Goal: Check status: Check status

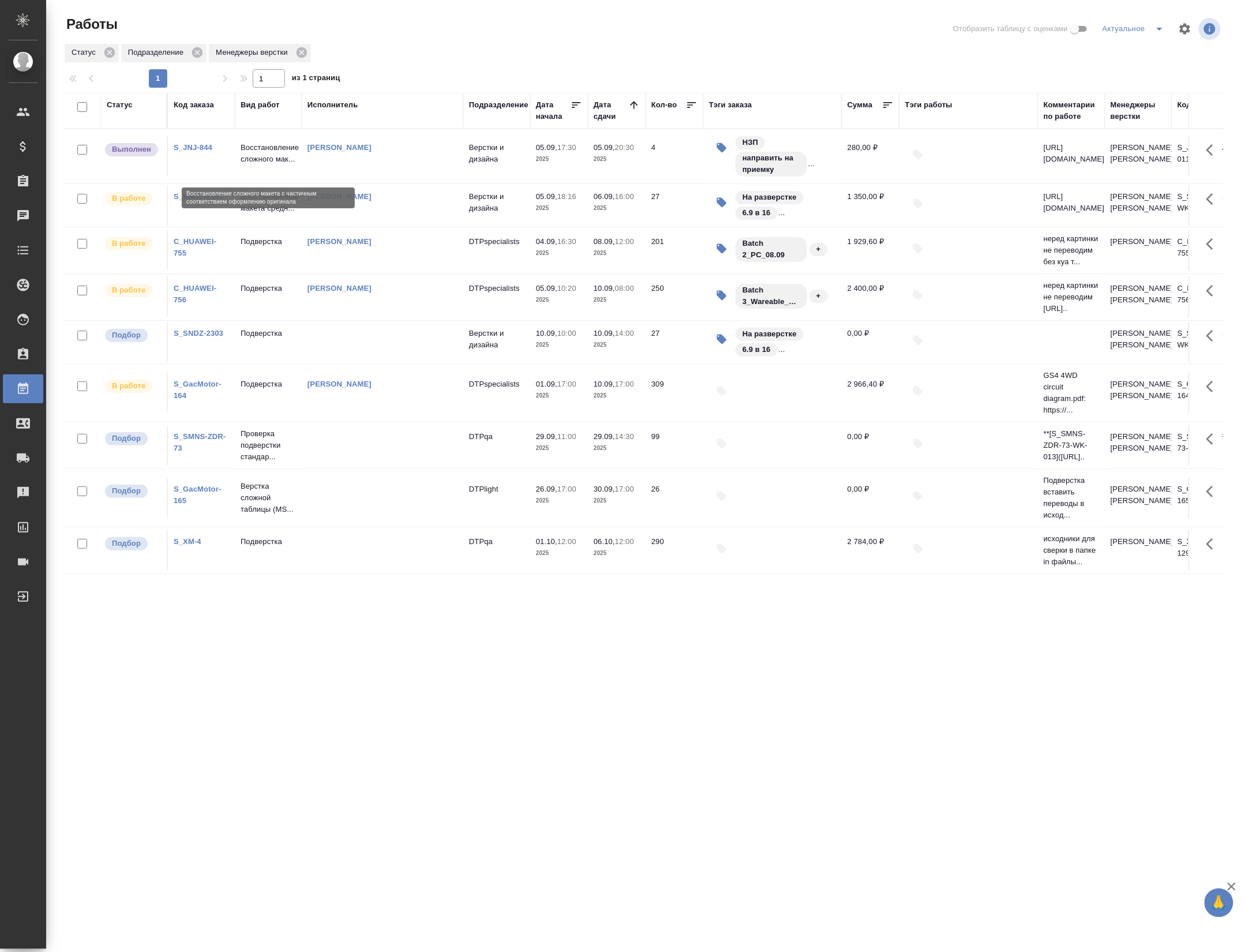
click at [258, 165] on p "Восстановление сложного мак..." at bounding box center [268, 153] width 55 height 23
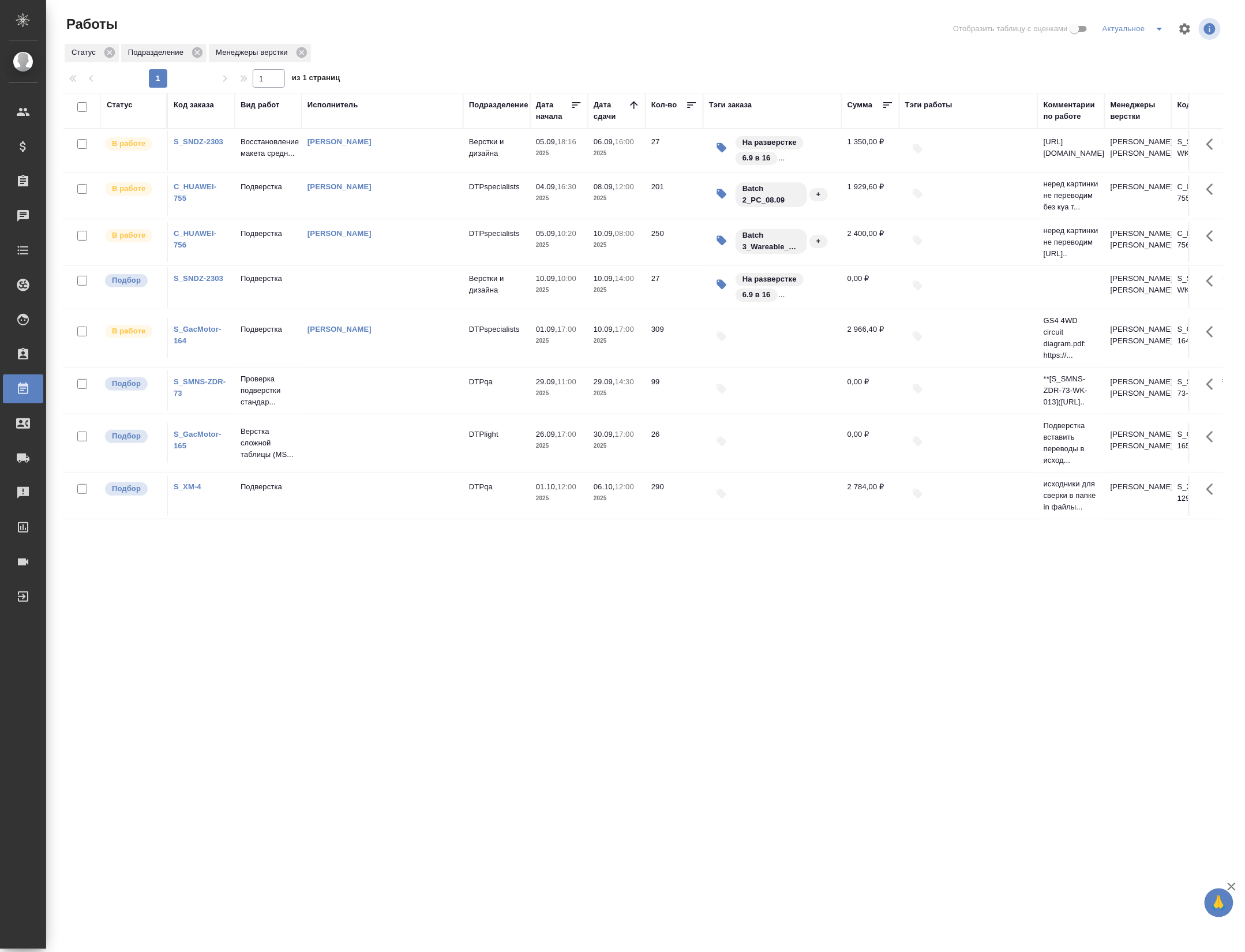
click at [209, 801] on div "Статус Код заказа Вид работ Исполнитель Подразделение Дата начала Дата сдачи Ко…" at bounding box center [643, 497] width 1160 height 808
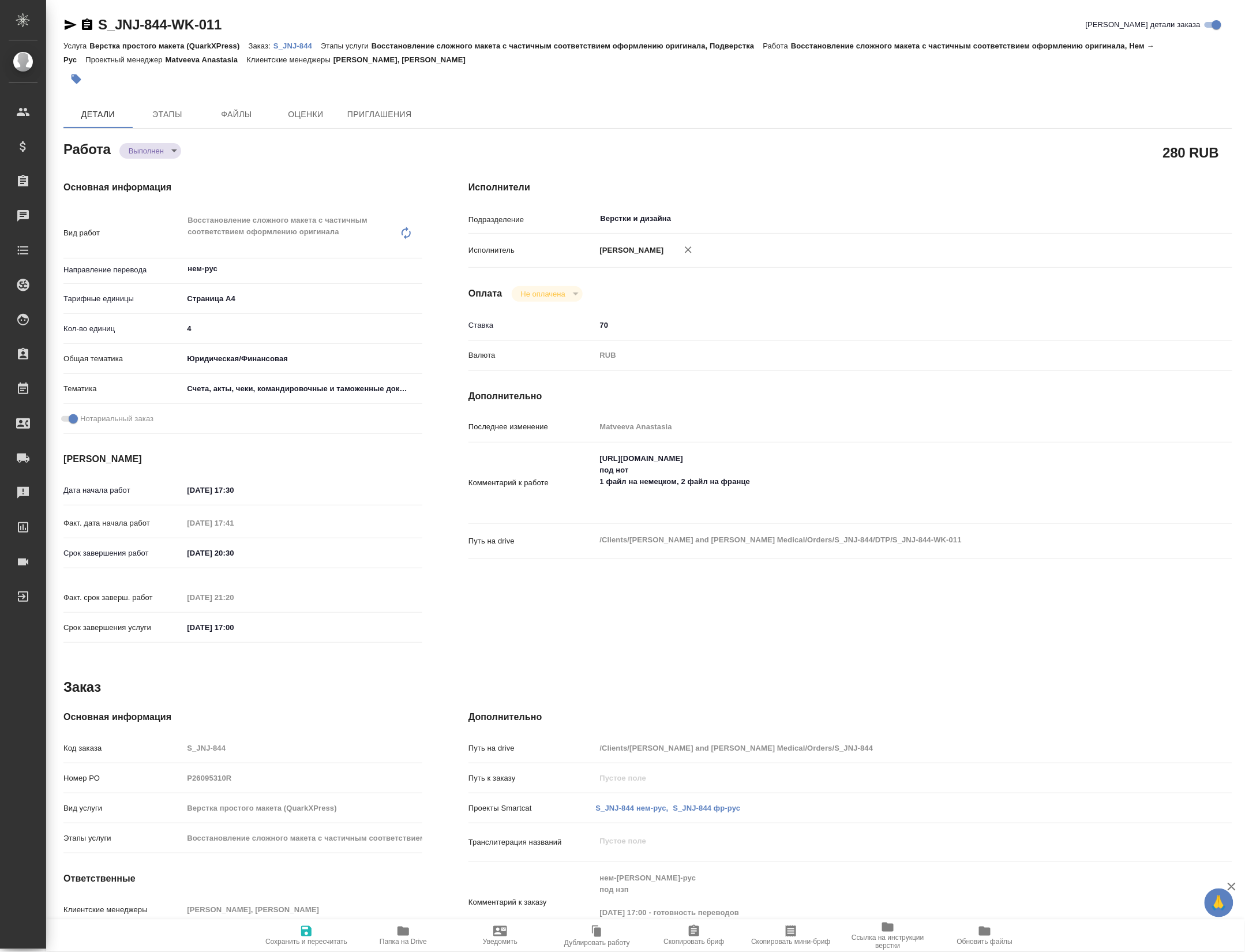
click at [138, 153] on body "🙏 .cls-1 fill:#fff; AWATERA Petrova Valeria Клиенты Спецификации Заказы Чаты To…" at bounding box center [622, 476] width 1245 height 952
click at [149, 171] on button "Сдан" at bounding box center [141, 173] width 25 height 13
type textarea "x"
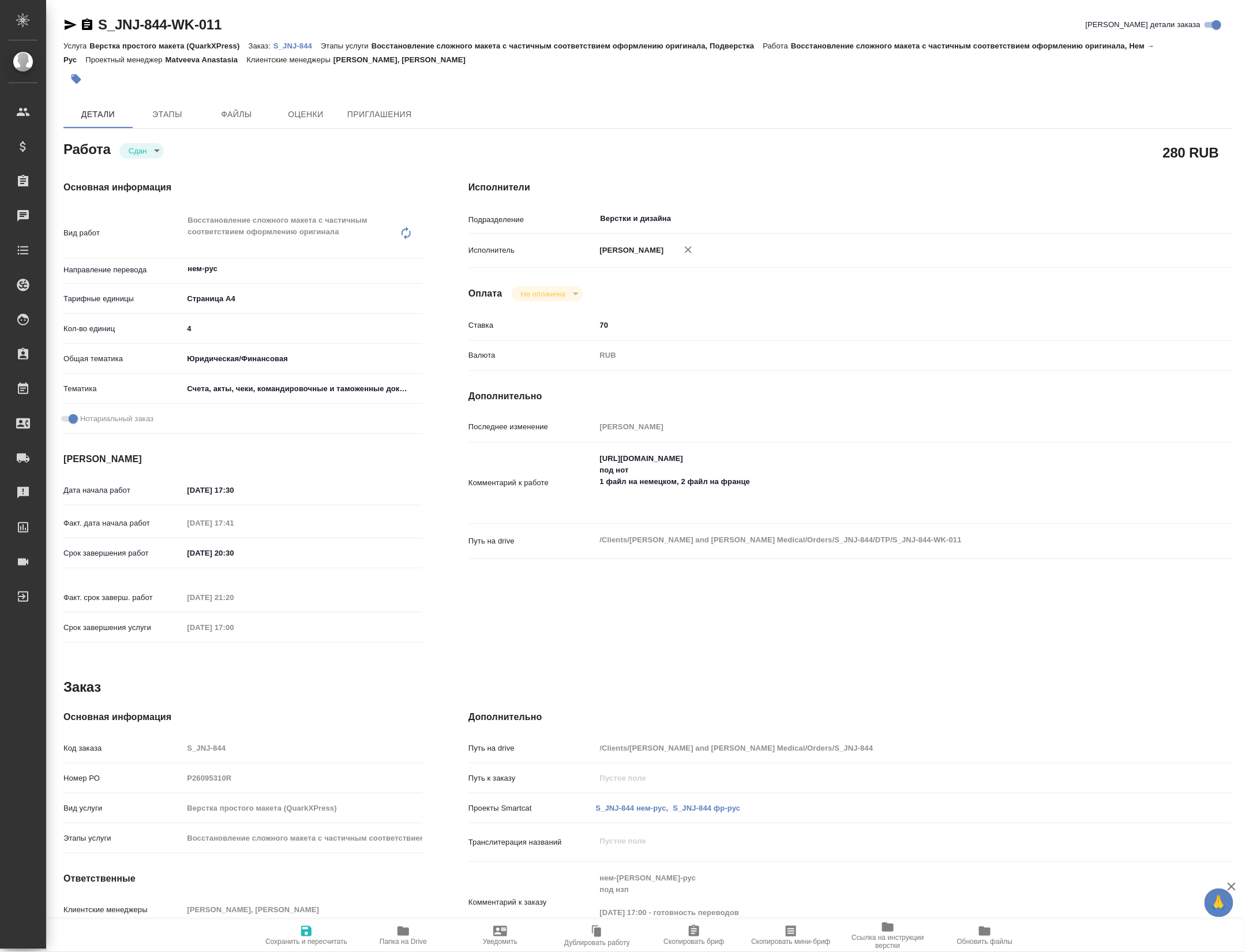
type textarea "x"
click at [303, 46] on p "S_JNJ-844" at bounding box center [297, 46] width 47 height 8
type textarea "x"
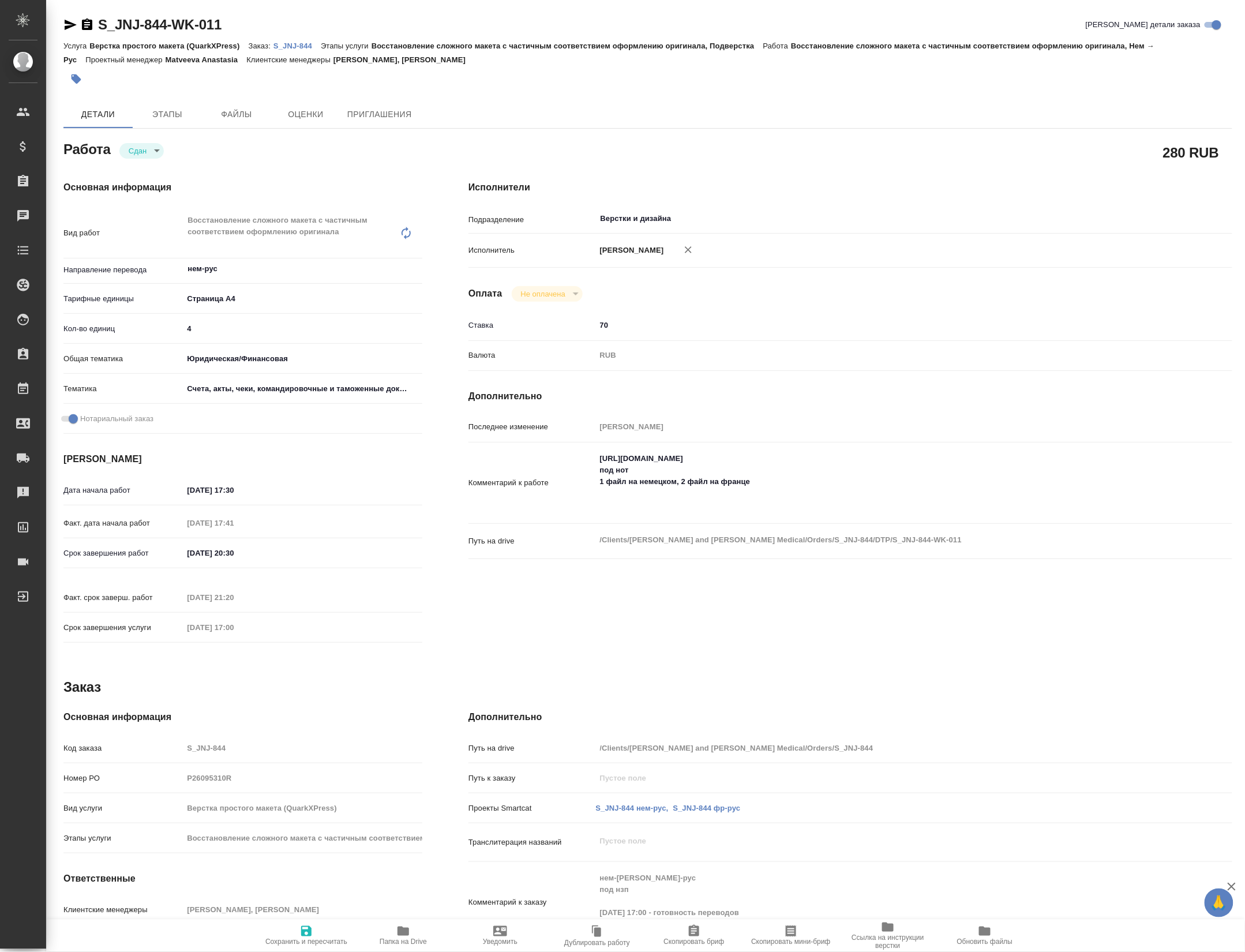
type textarea "x"
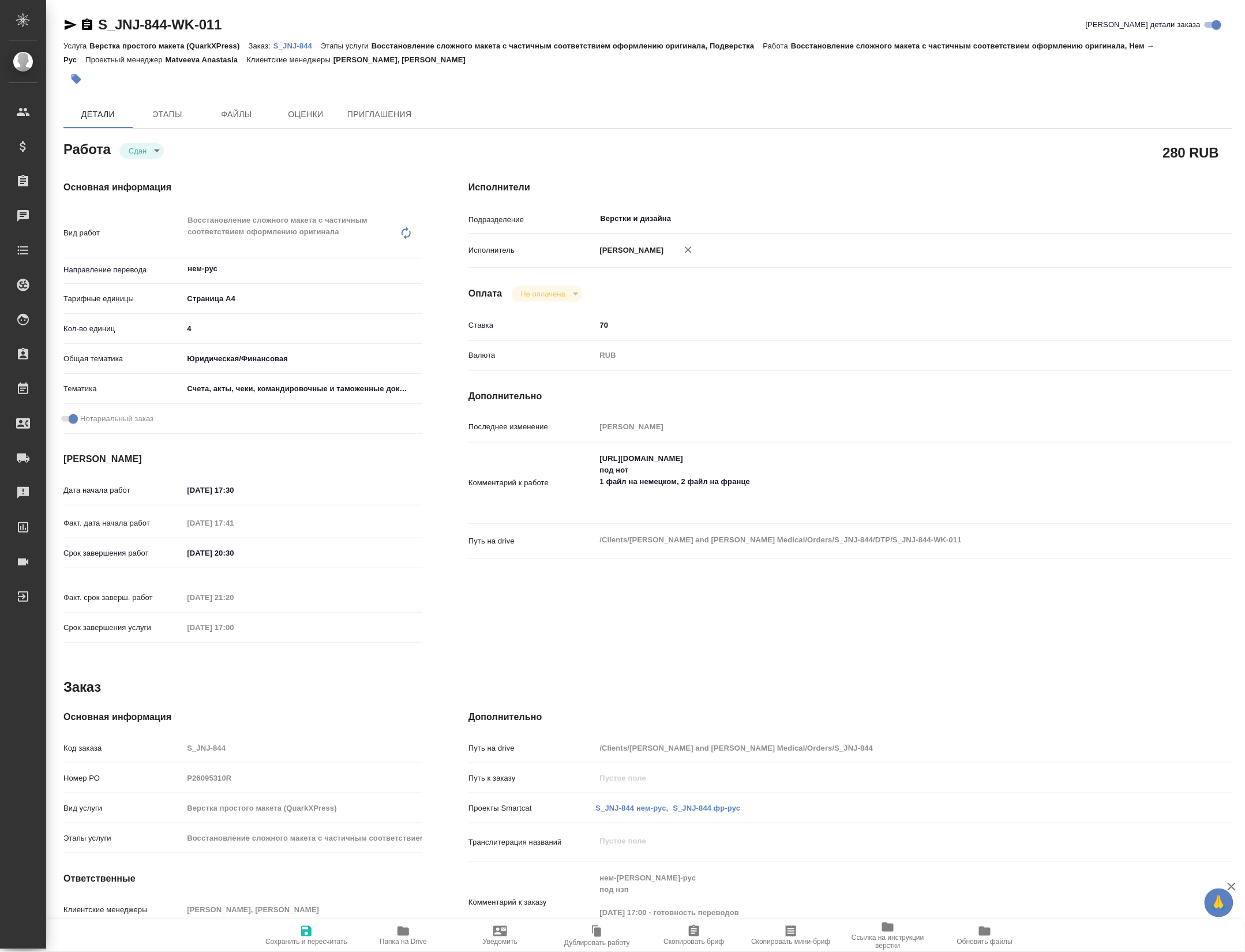
type textarea "x"
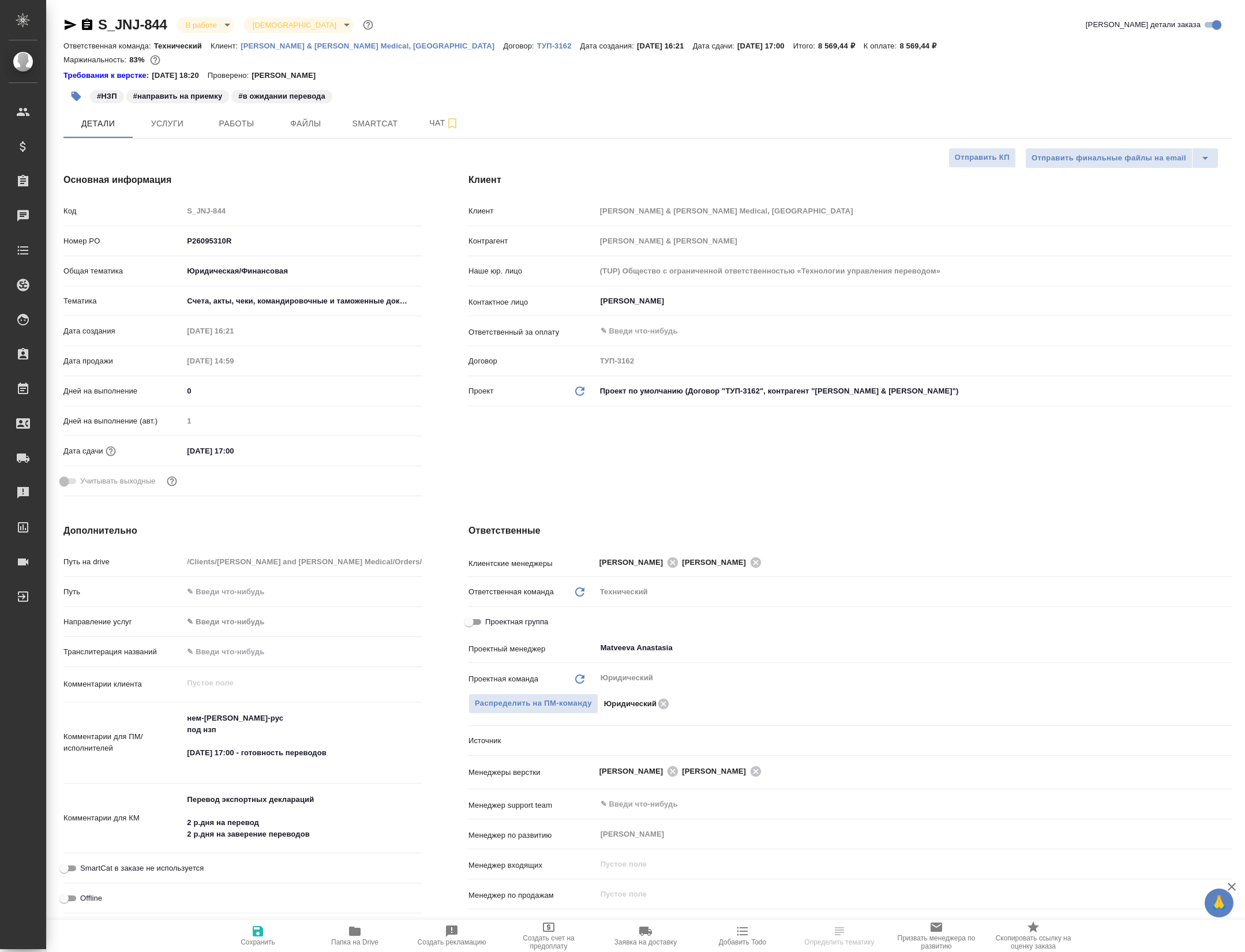
select select "RU"
click at [423, 128] on span "Чат" at bounding box center [444, 123] width 55 height 14
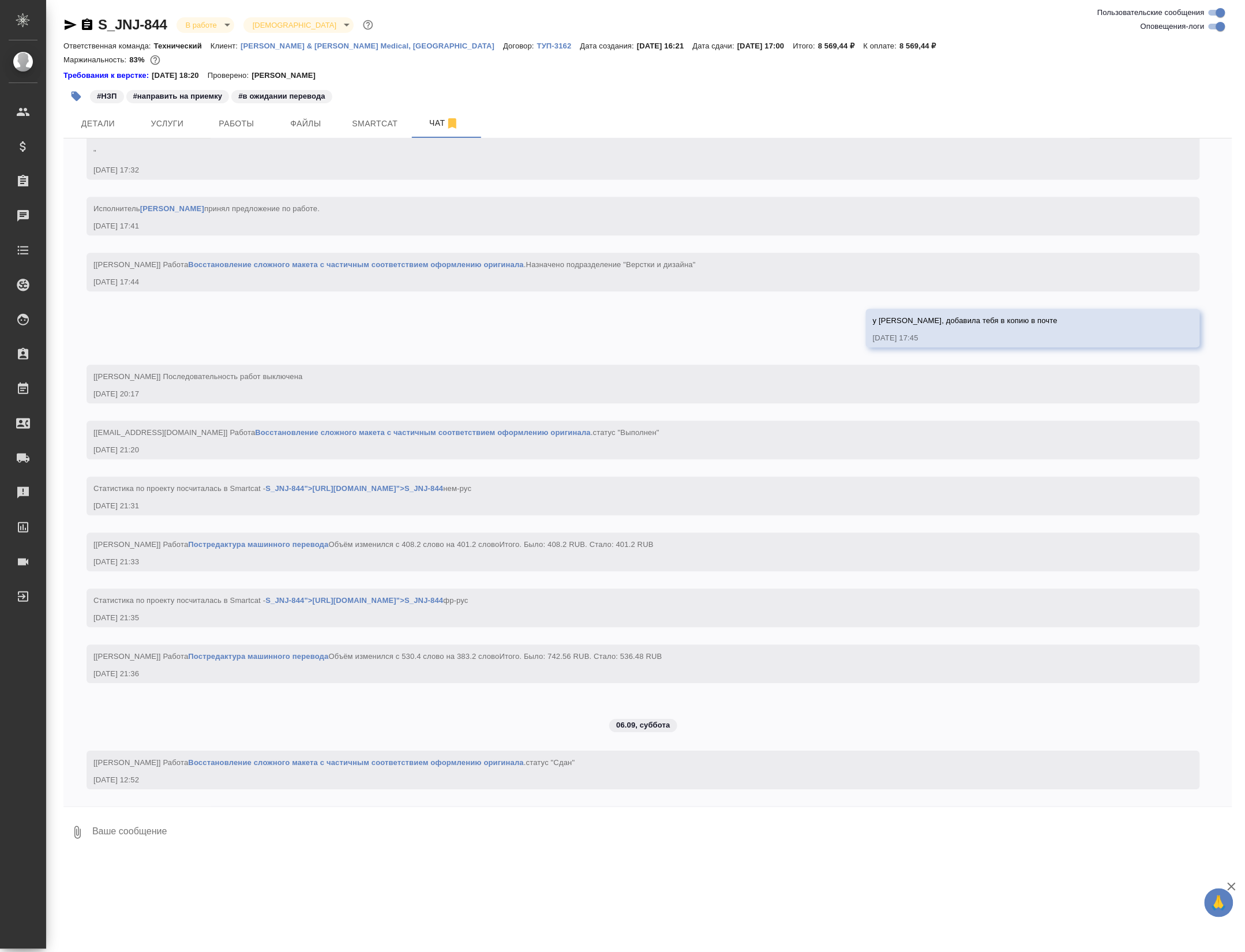
scroll to position [5034, 0]
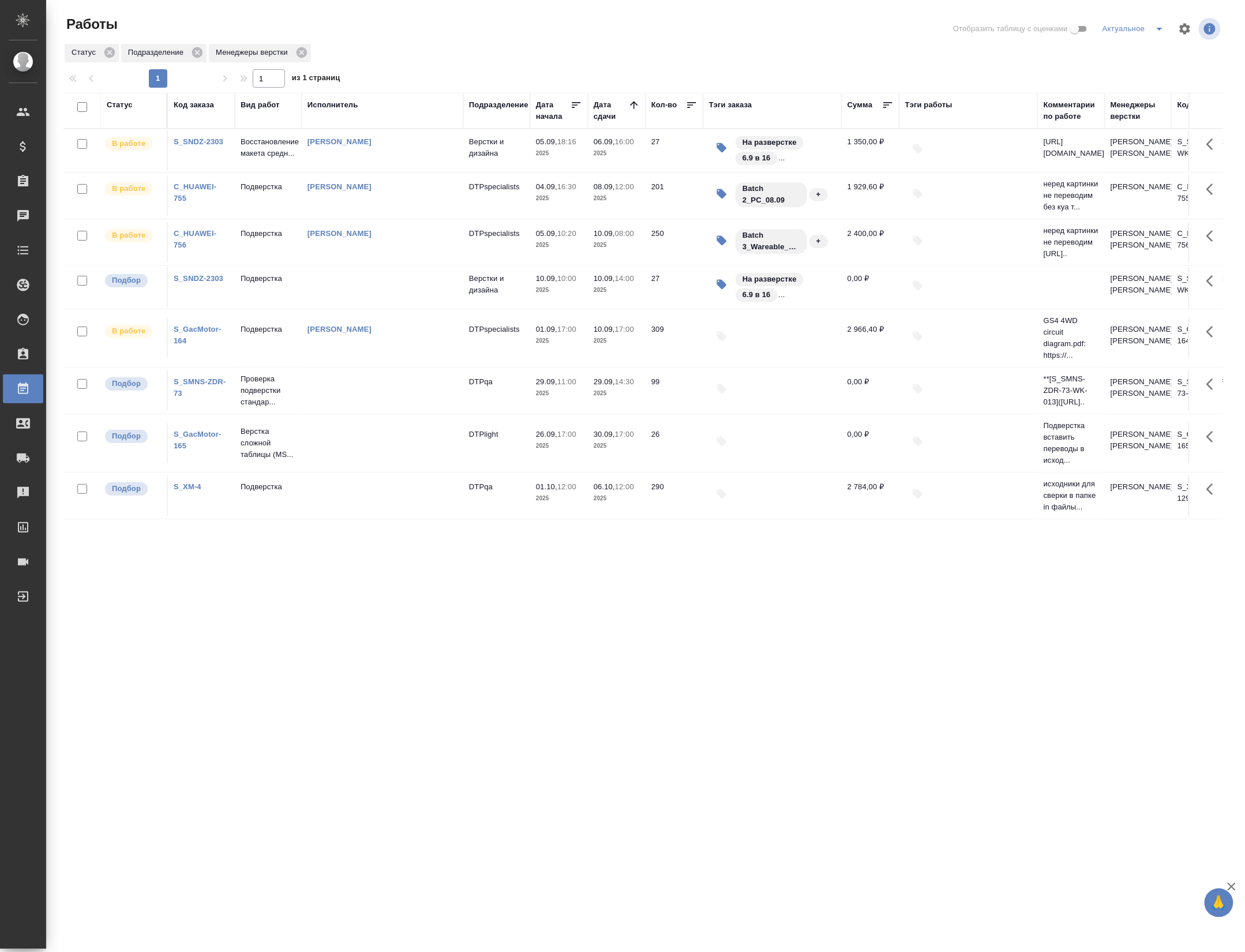
click at [210, 283] on link "S_SNDZ-2303" at bounding box center [198, 278] width 50 height 8
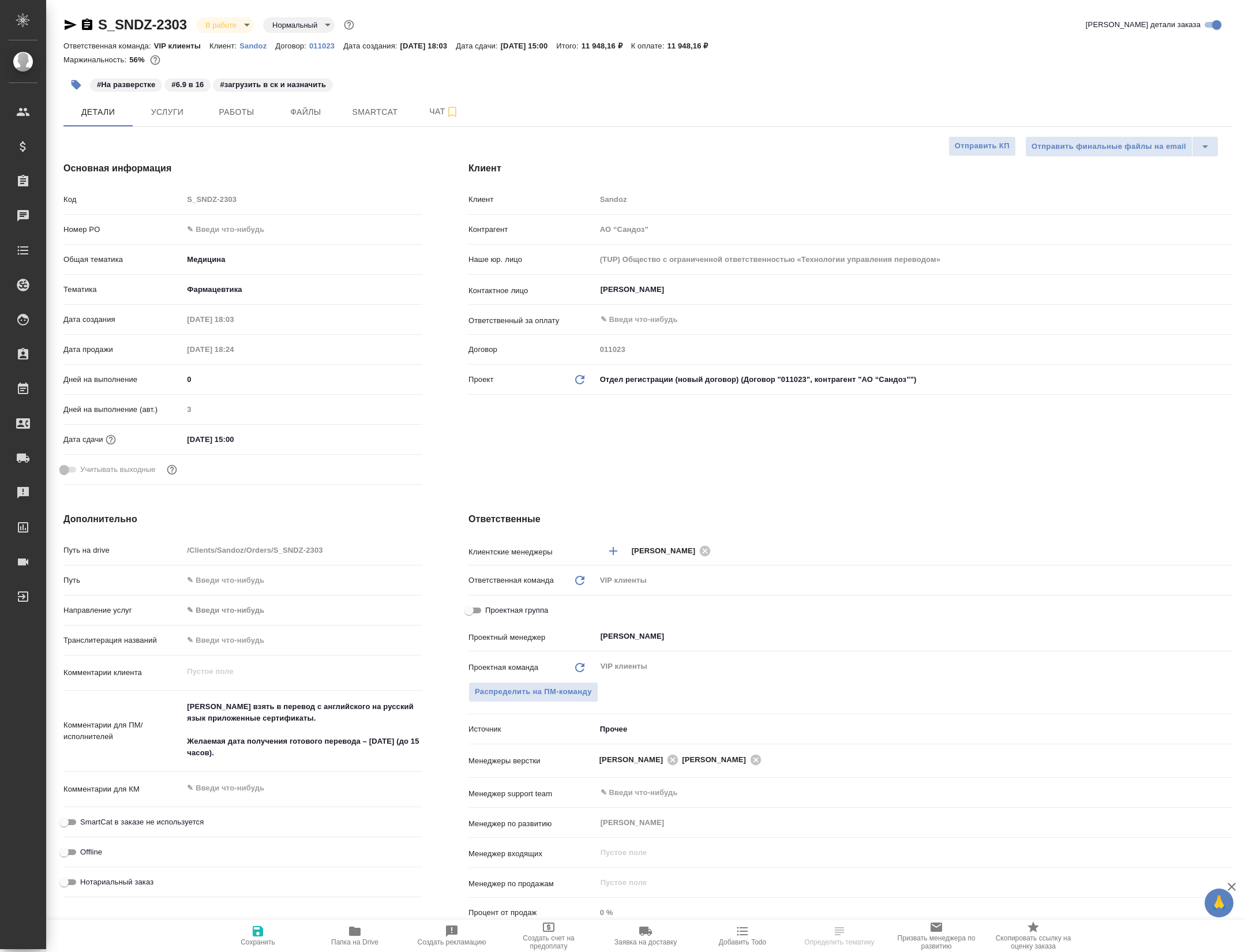
select select "RU"
click at [255, 111] on span "Работы" at bounding box center [237, 112] width 55 height 14
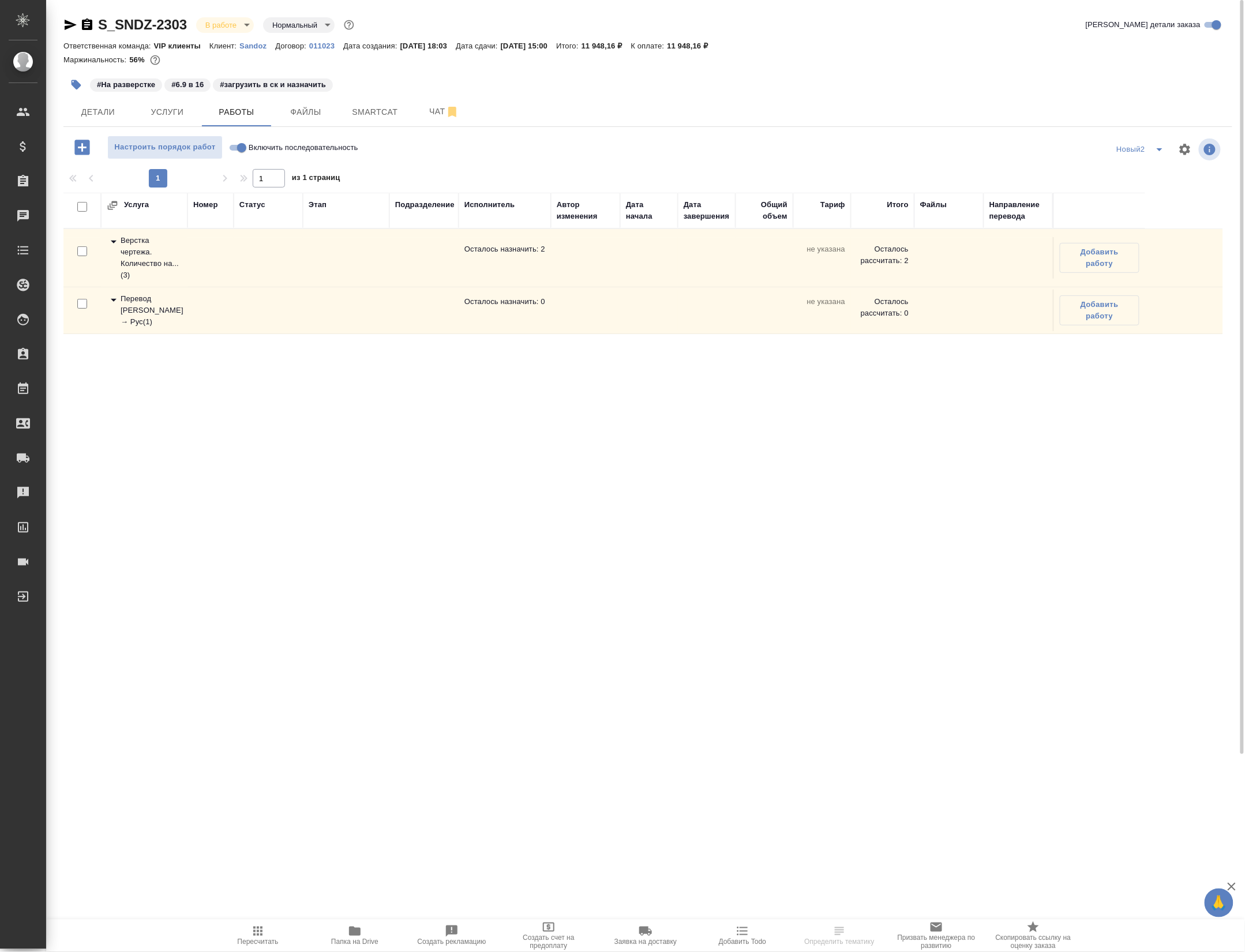
click at [153, 267] on div "Верстка чертежа. Количество на... ( 3 )" at bounding box center [144, 258] width 75 height 46
